Goal: Navigation & Orientation: Find specific page/section

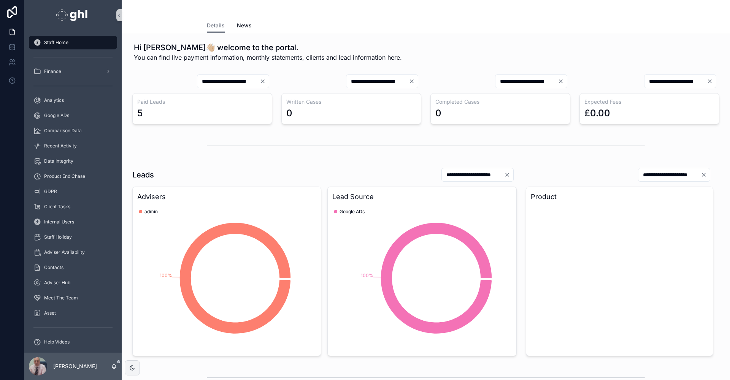
scroll to position [2, 0]
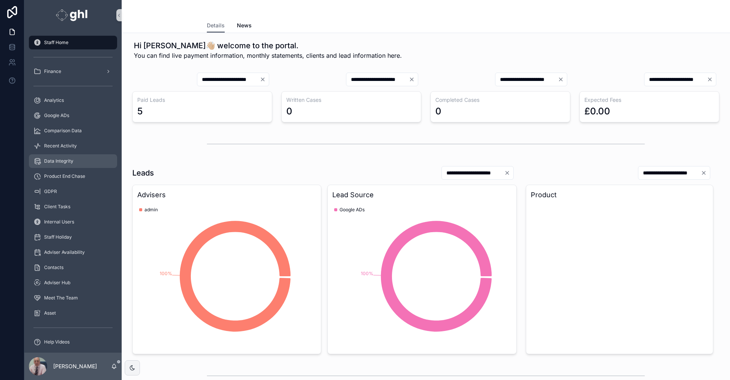
click at [59, 157] on div "Data Integrity" at bounding box center [72, 161] width 79 height 12
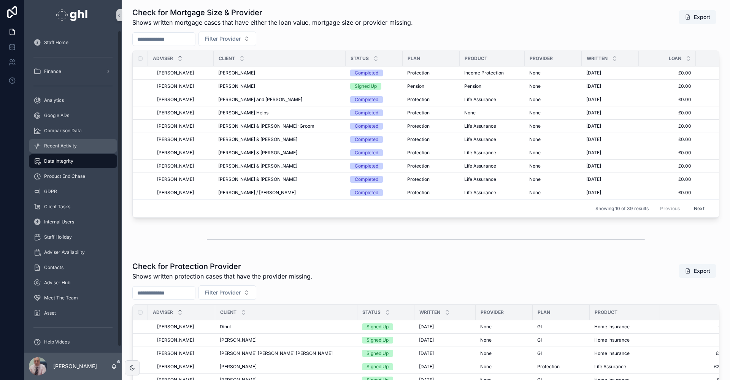
click at [54, 143] on span "Recent Activity" at bounding box center [60, 146] width 33 height 6
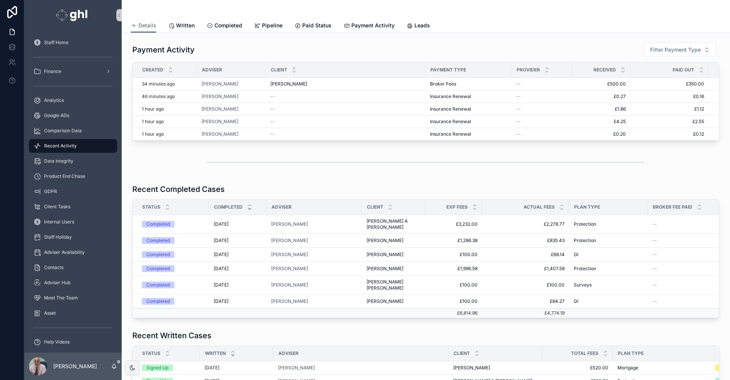
scroll to position [124, 0]
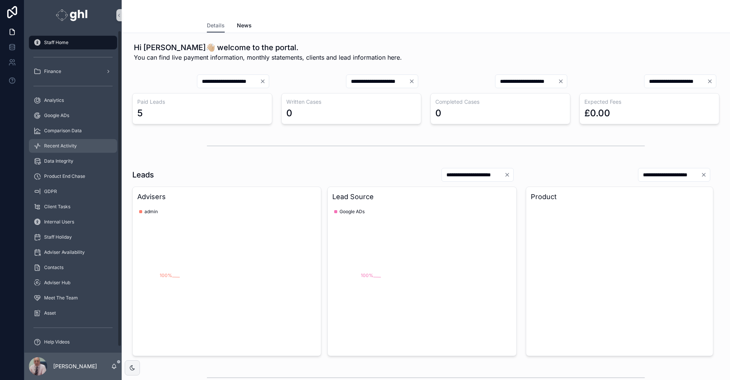
click at [66, 144] on span "Recent Activity" at bounding box center [60, 146] width 33 height 6
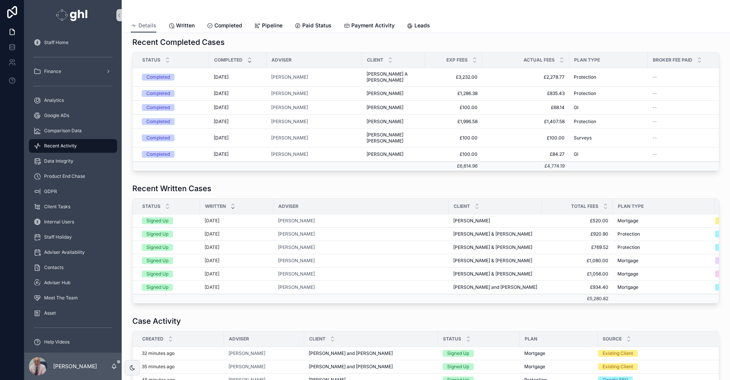
scroll to position [17, 0]
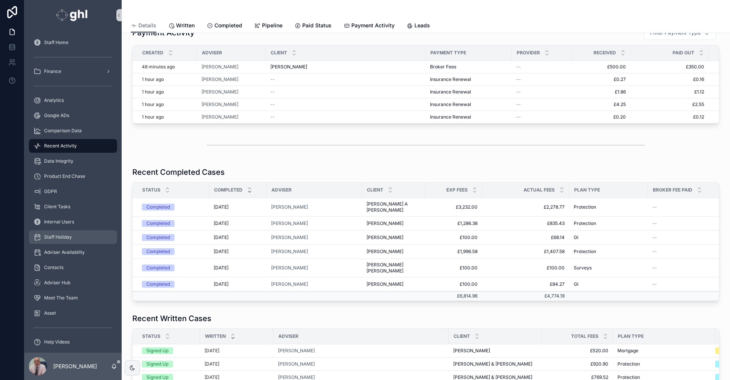
click at [57, 235] on span "Staff Holiday" at bounding box center [58, 237] width 28 height 6
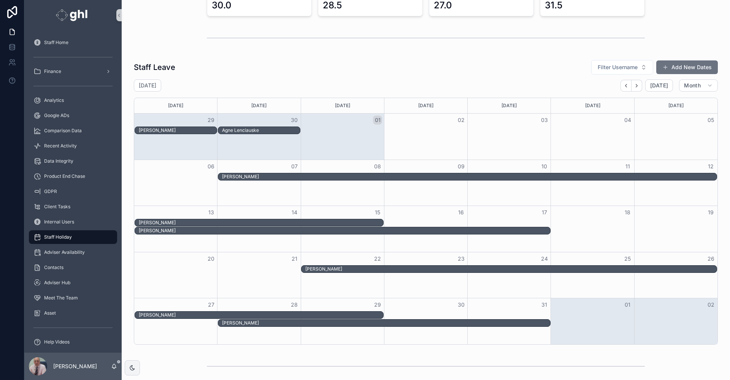
scroll to position [40, 0]
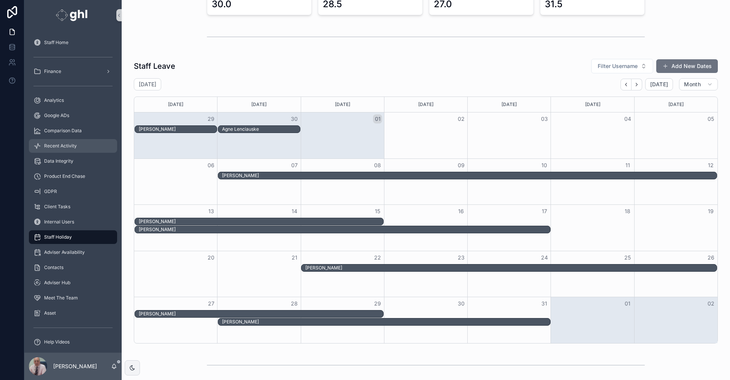
click at [55, 145] on span "Recent Activity" at bounding box center [60, 146] width 33 height 6
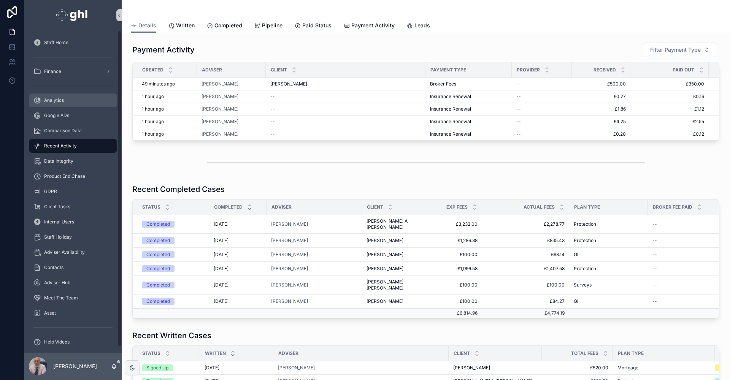
click at [55, 98] on span "Analytics" at bounding box center [54, 100] width 20 height 6
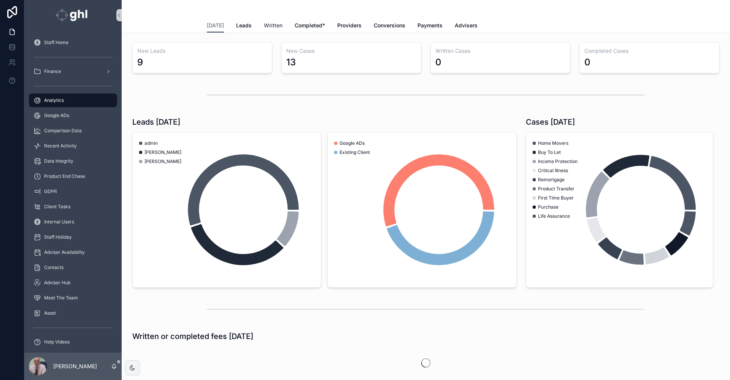
click at [274, 23] on span "Written" at bounding box center [273, 26] width 19 height 8
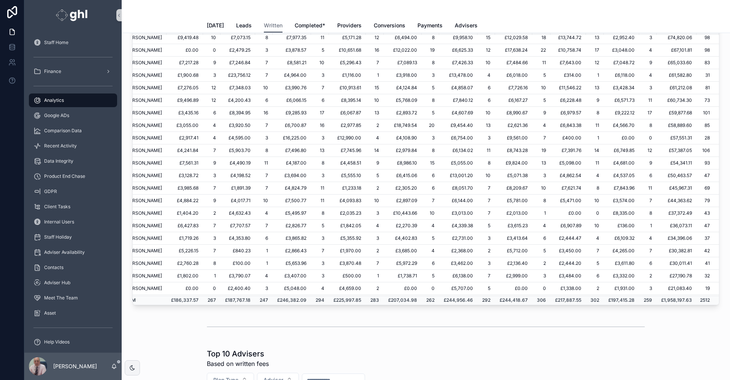
scroll to position [104, 57]
